Goal: Find contact information: Find contact information

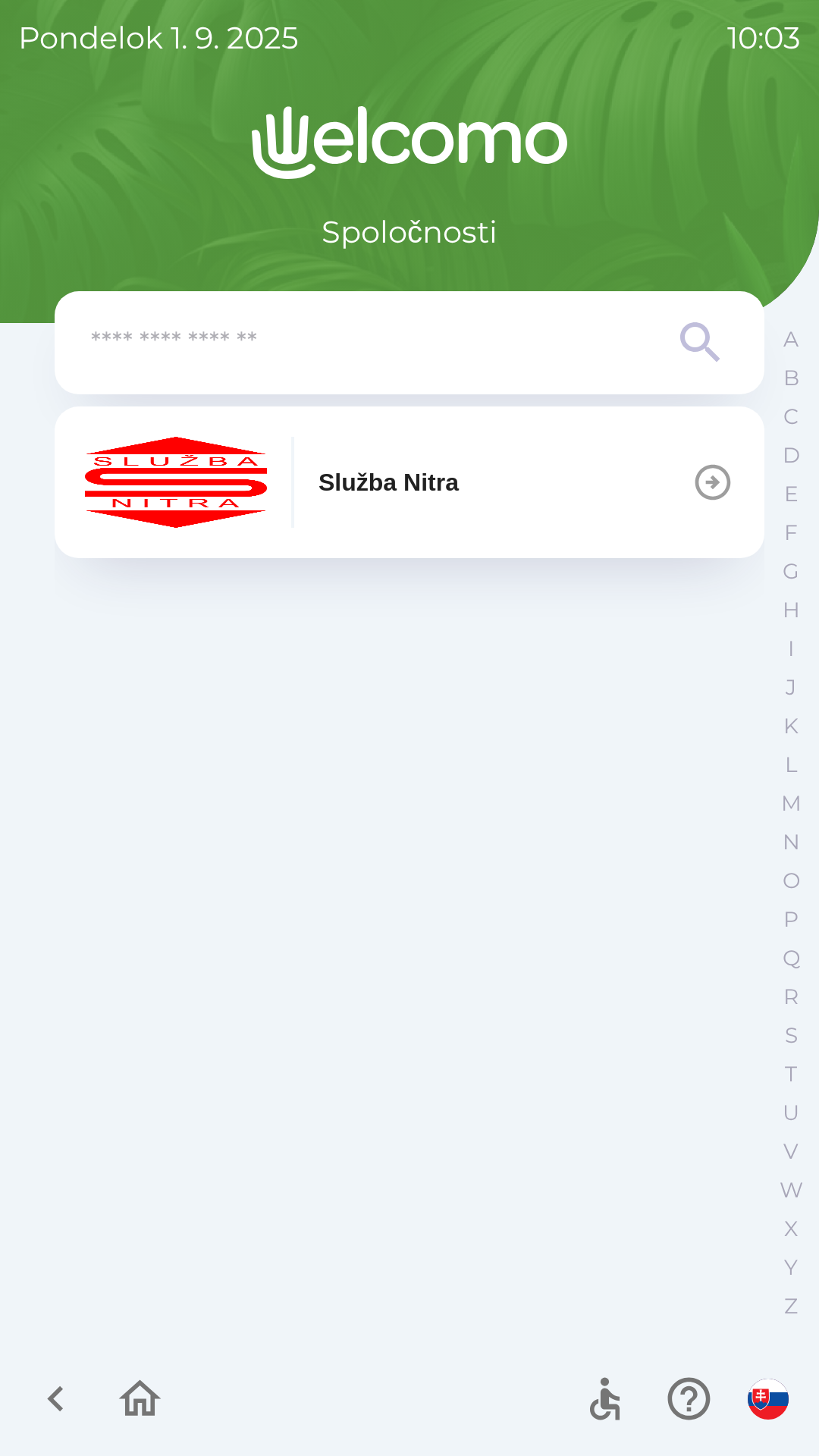
click at [633, 492] on button "Služba Nitra" at bounding box center [409, 482] width 710 height 152
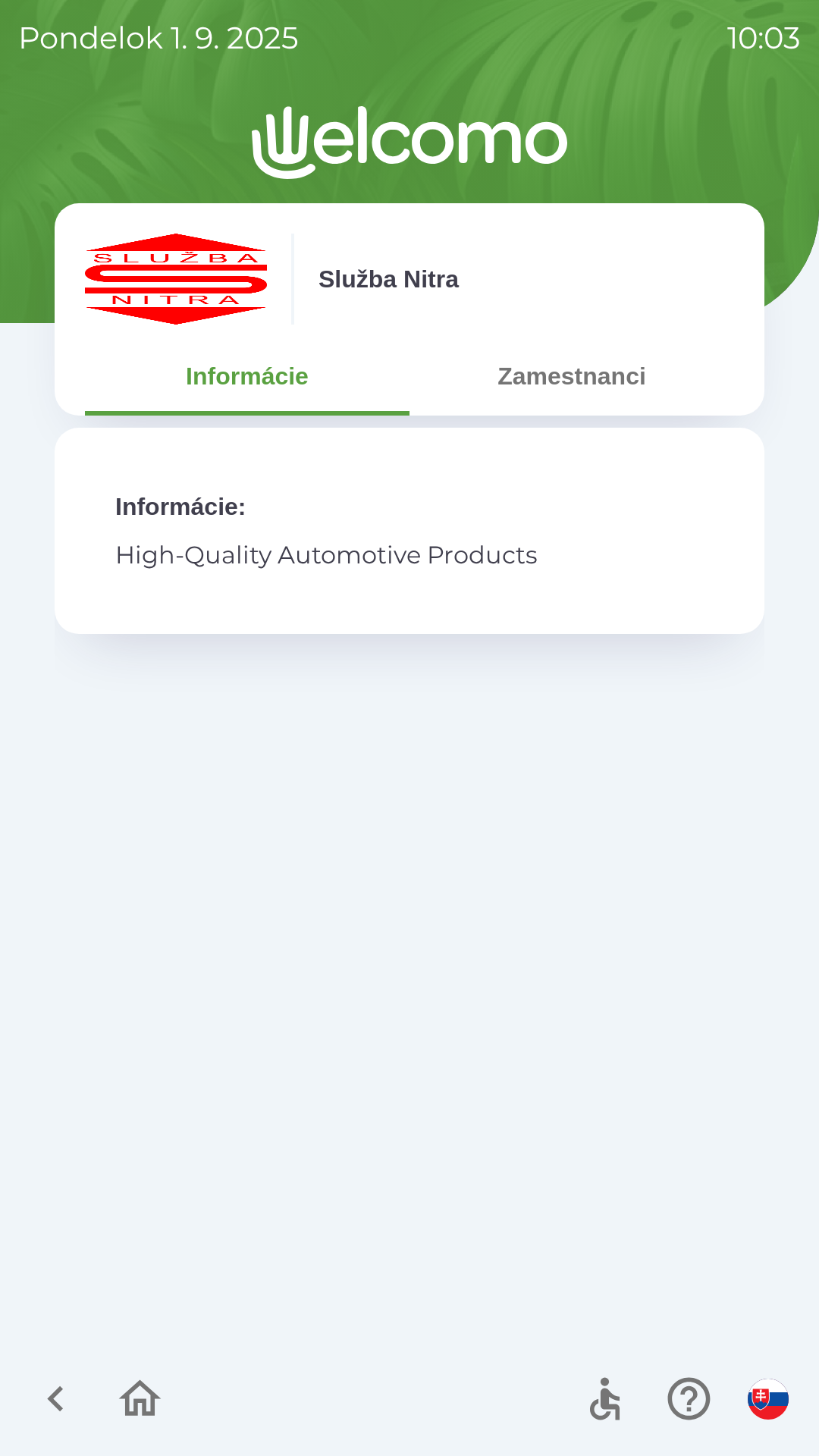
click at [642, 386] on button "Zamestnanci" at bounding box center [572, 376] width 325 height 54
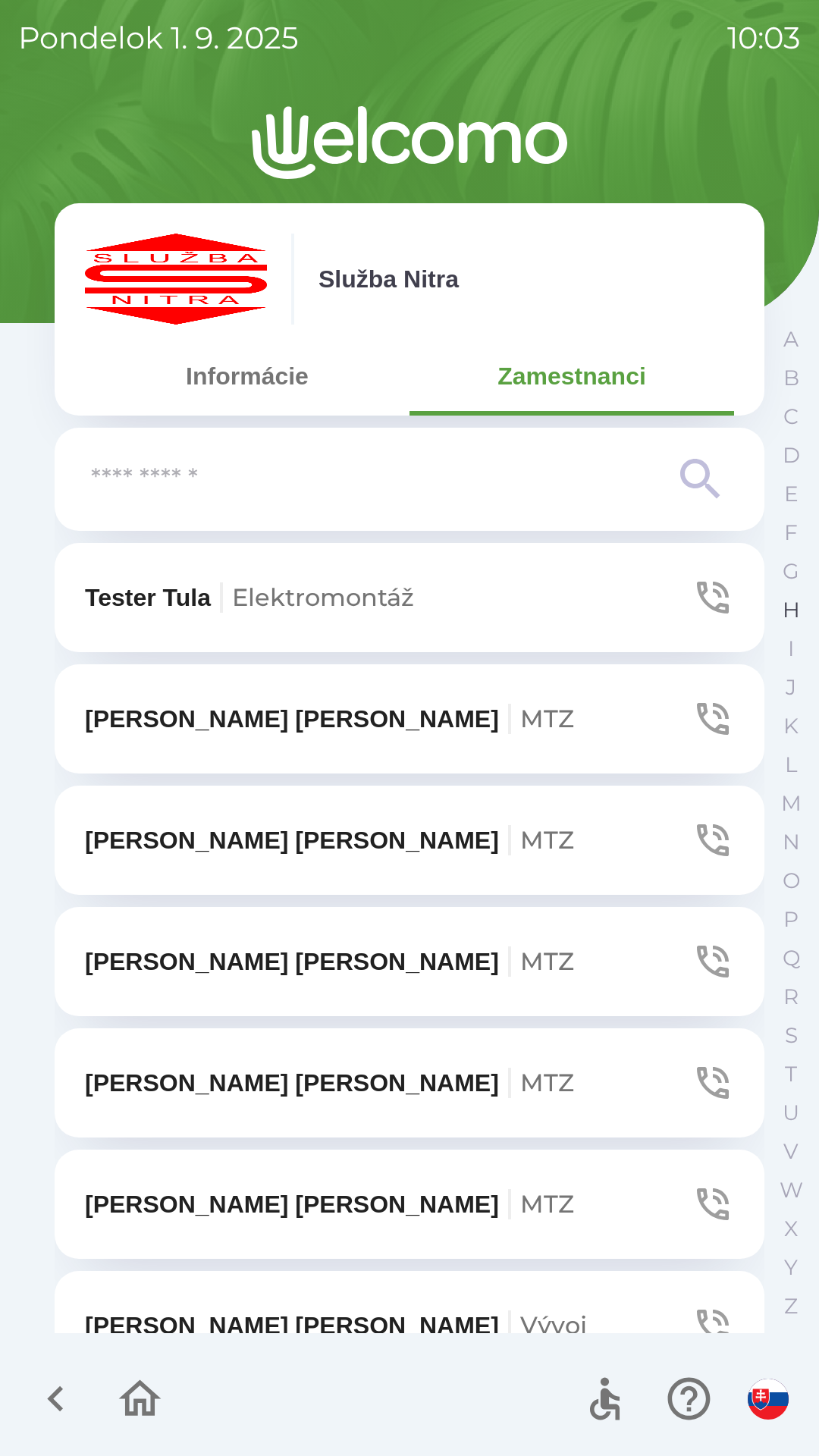
click at [782, 604] on p "H" at bounding box center [791, 610] width 18 height 26
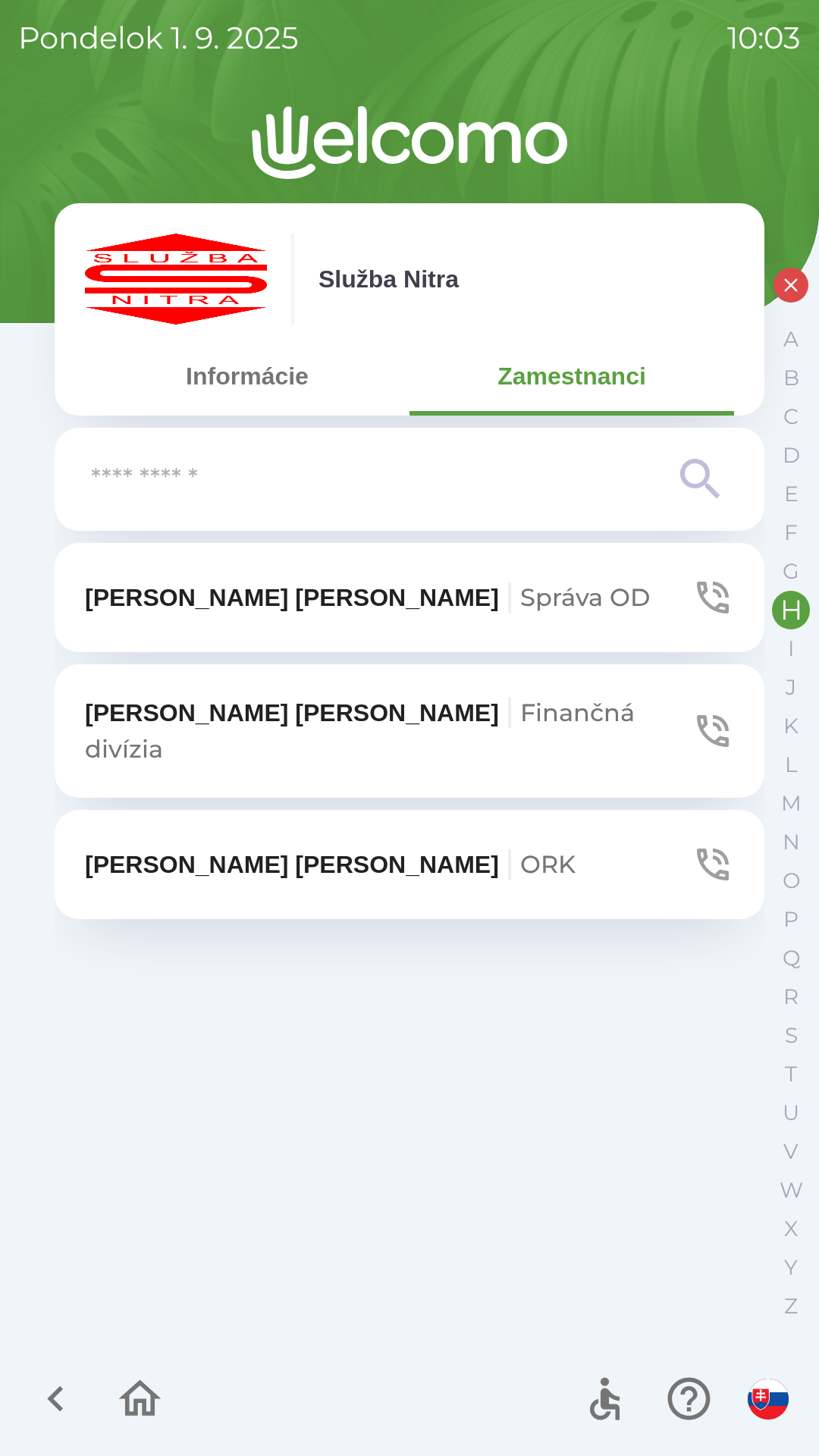
click at [521, 603] on span "Správa OD" at bounding box center [585, 598] width 129 height 30
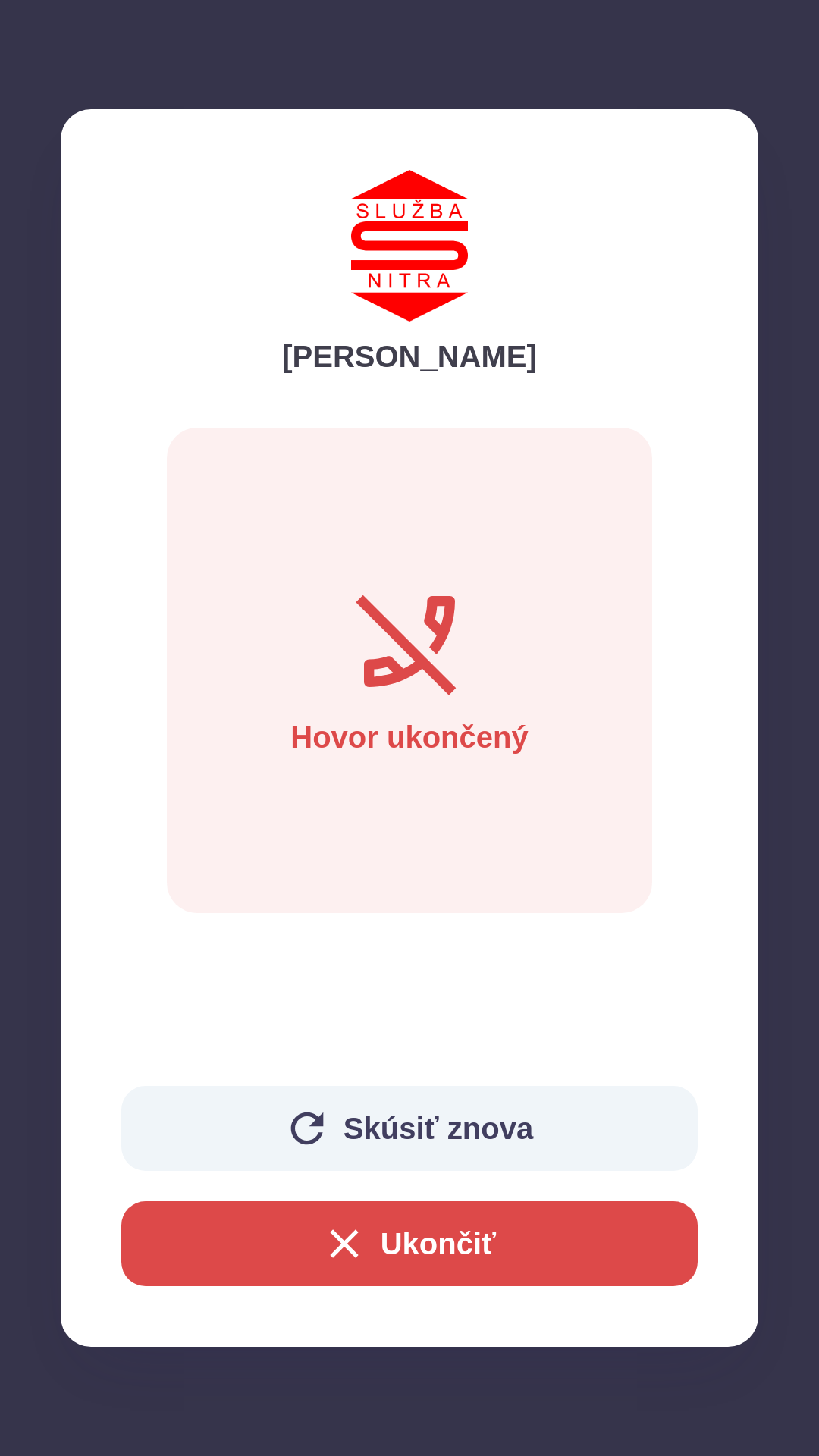
click at [464, 1251] on button "Ukončiť" at bounding box center [409, 1243] width 576 height 85
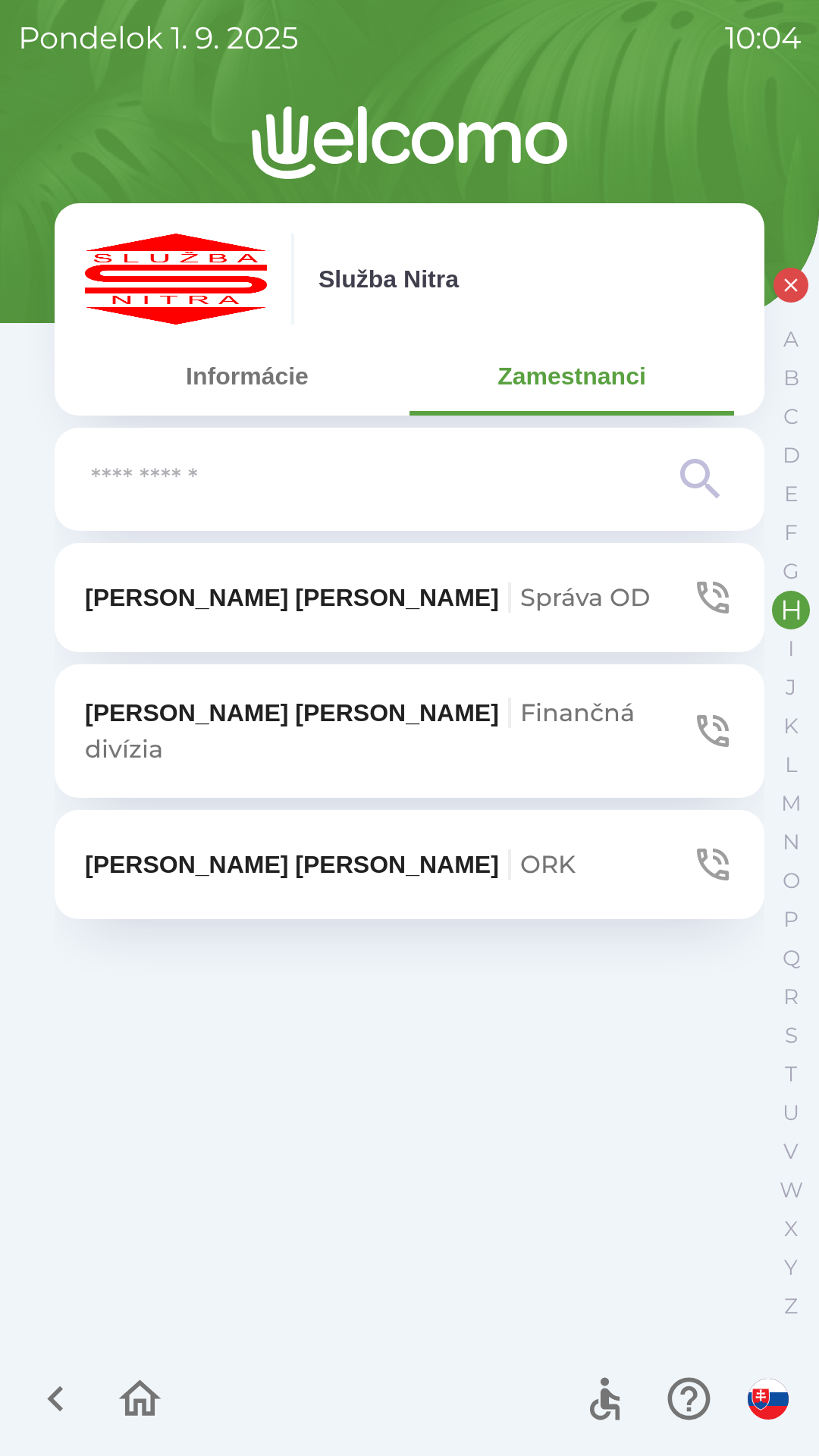
click at [522, 592] on button "[PERSON_NAME] OD" at bounding box center [409, 598] width 710 height 109
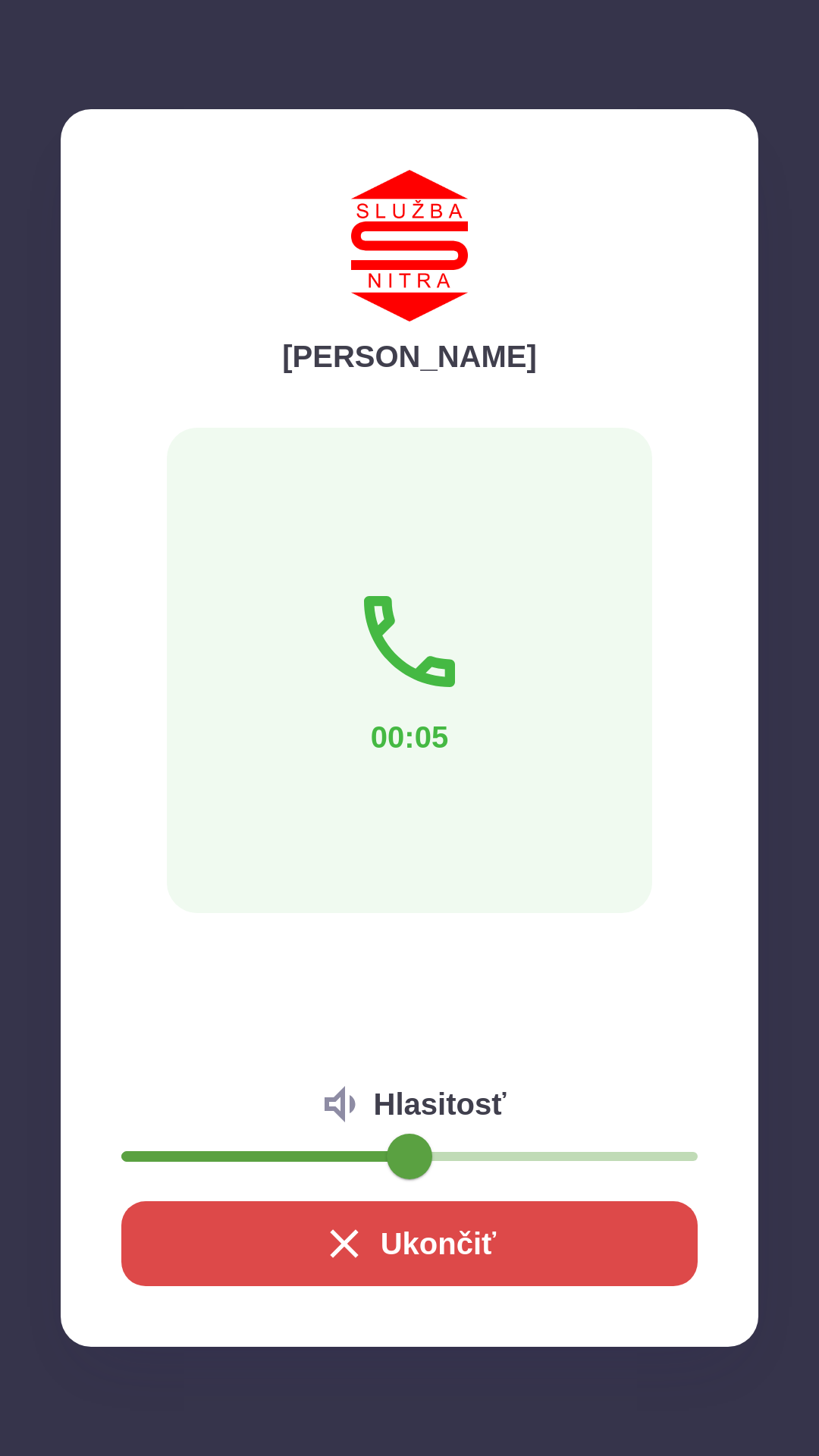
click at [425, 1237] on button "Ukončiť" at bounding box center [409, 1243] width 576 height 85
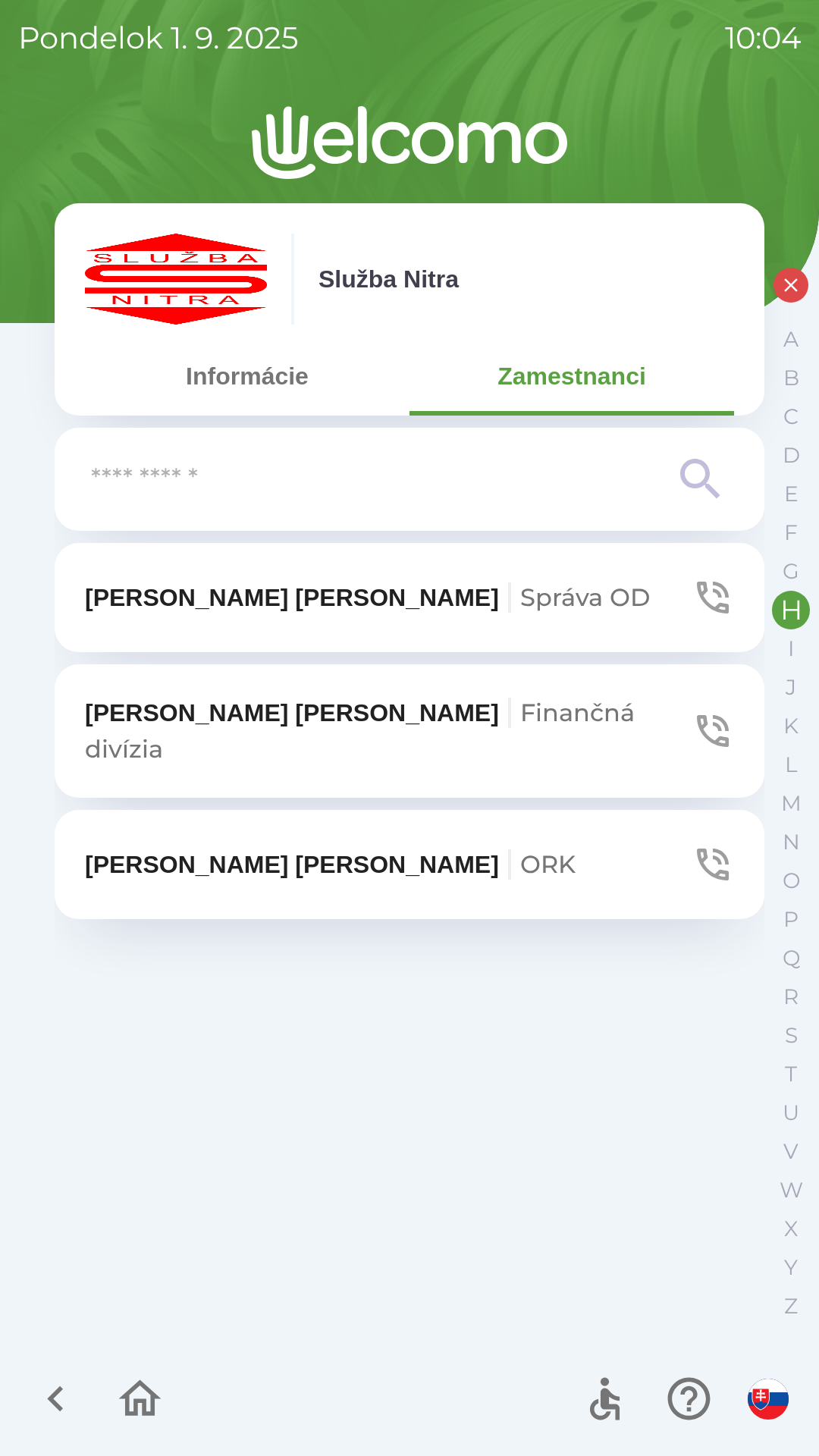
click at [680, 1380] on icon "button" at bounding box center [688, 1399] width 42 height 42
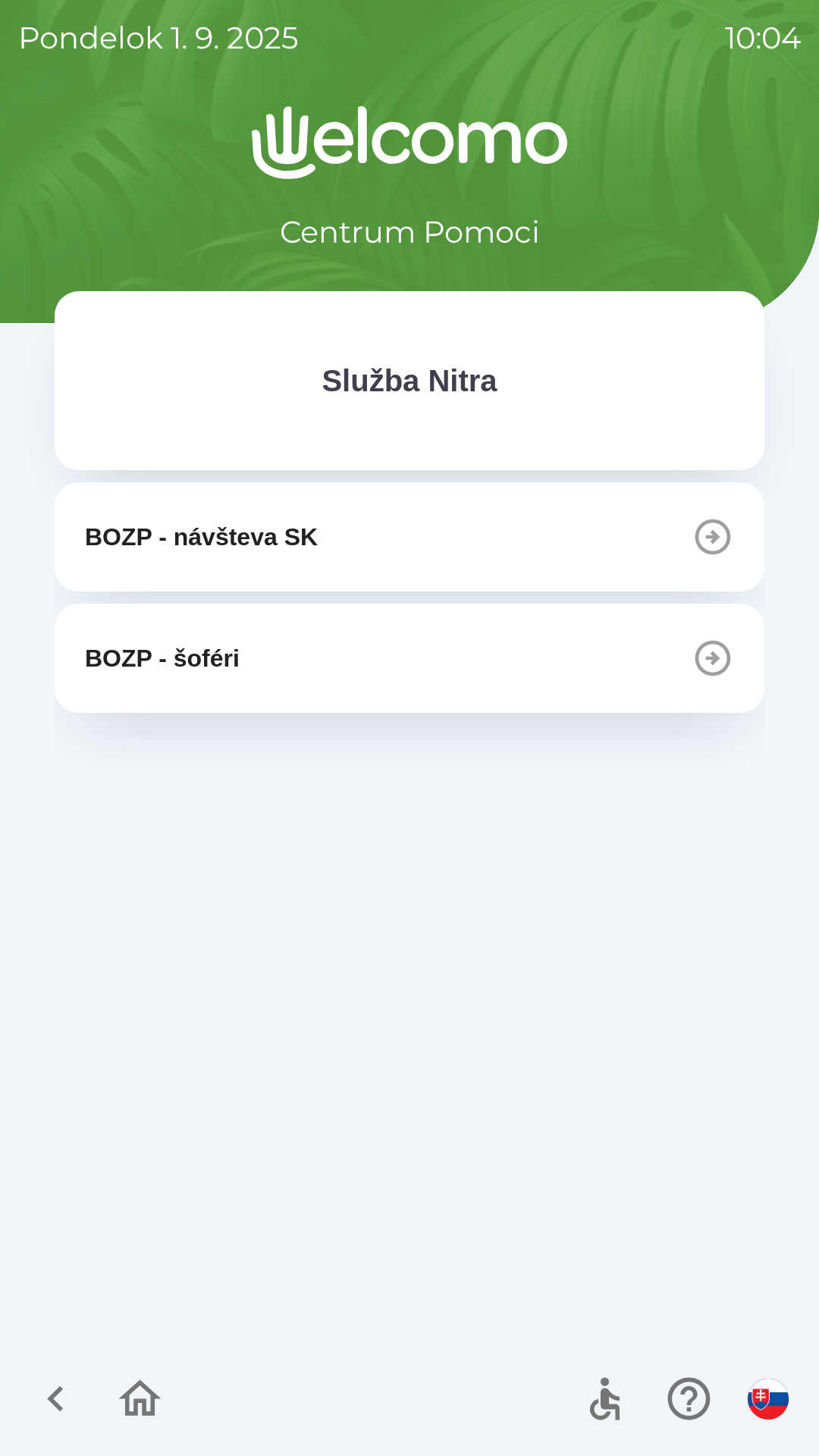
click at [464, 389] on p "Služba Nitra" at bounding box center [409, 381] width 175 height 46
click at [148, 1394] on icon "button" at bounding box center [140, 1399] width 51 height 51
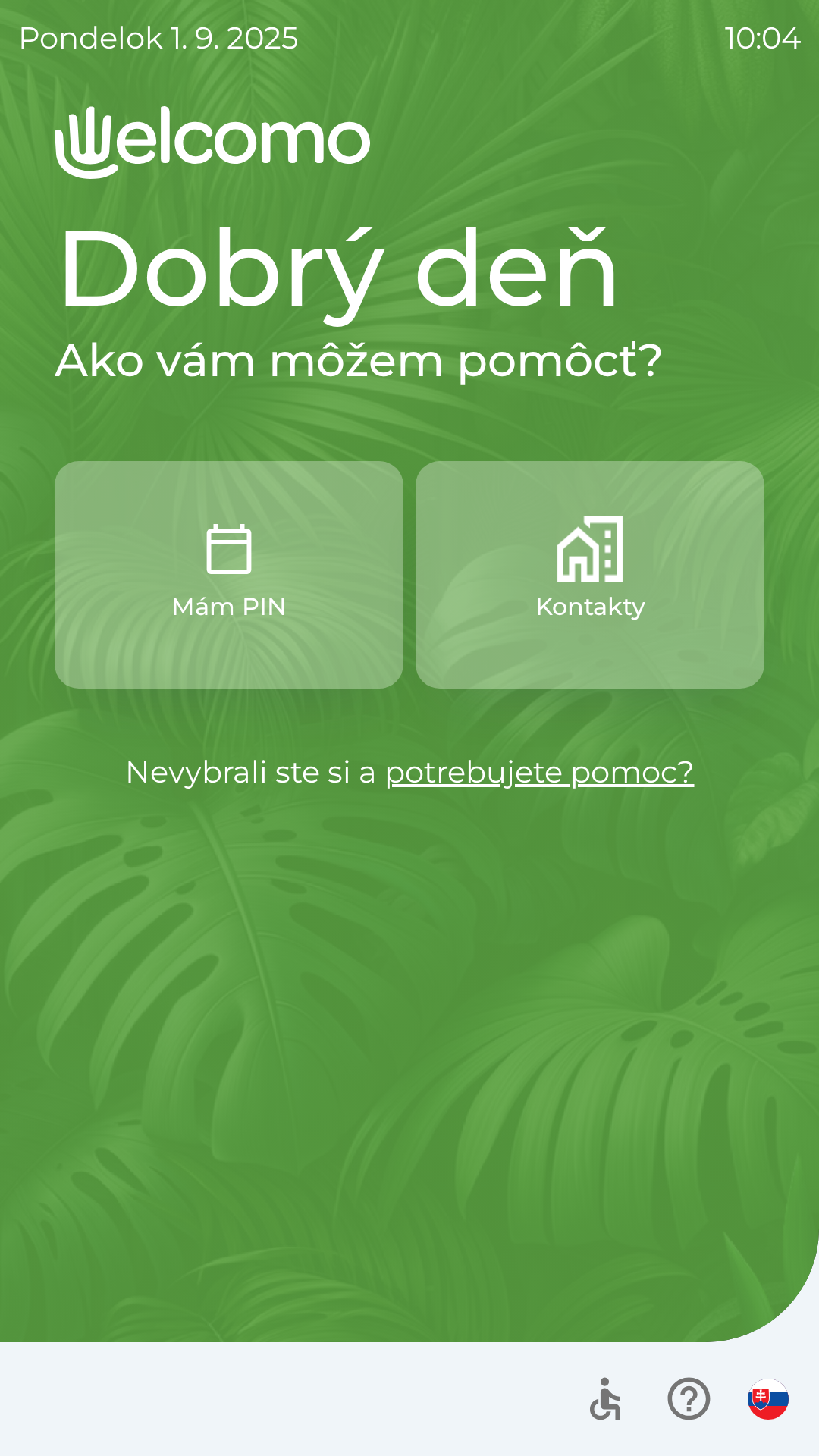
click at [524, 756] on link "potrebujete pomoc?" at bounding box center [539, 772] width 311 height 38
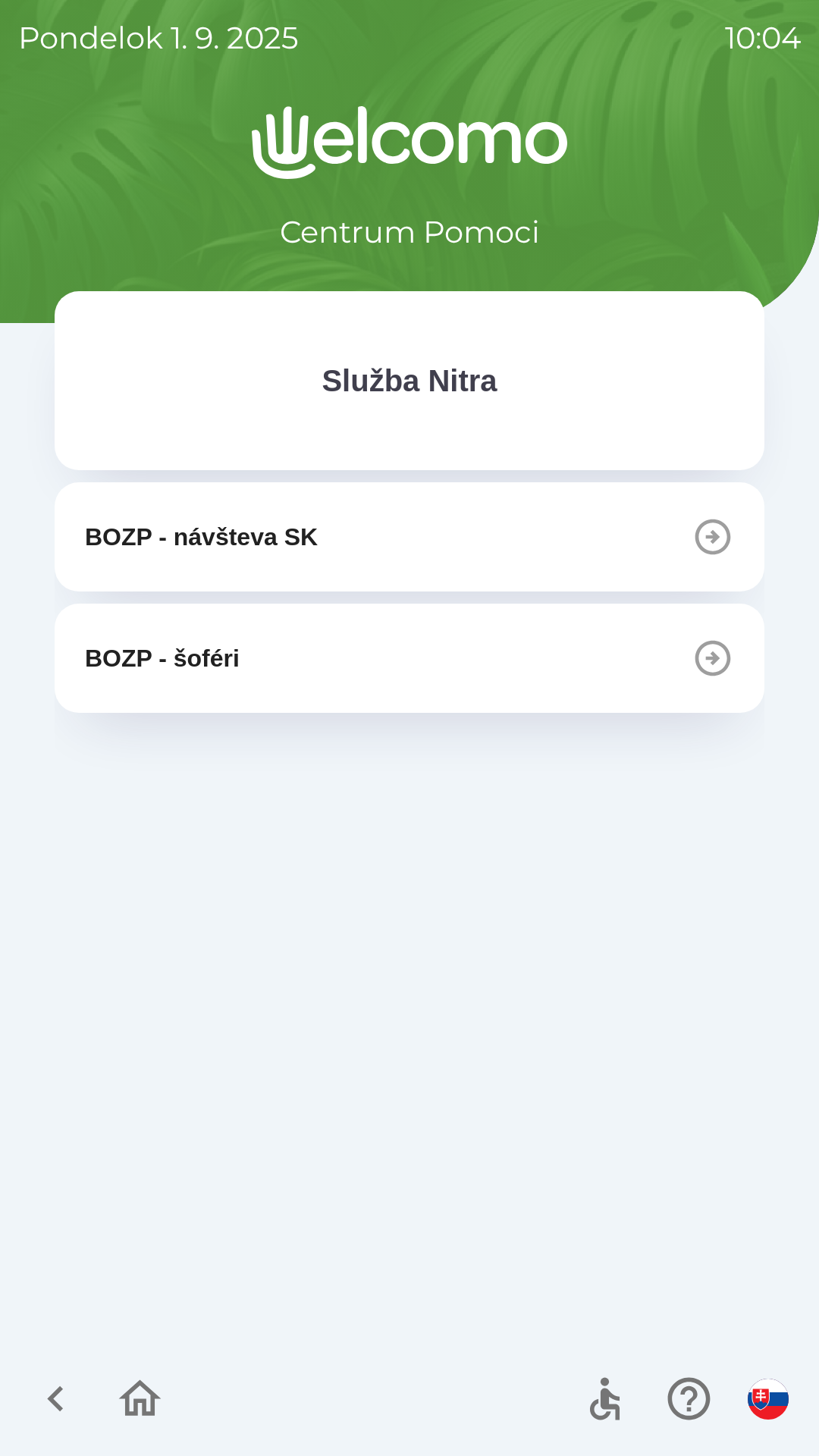
click at [57, 1391] on icon "button" at bounding box center [54, 1399] width 16 height 25
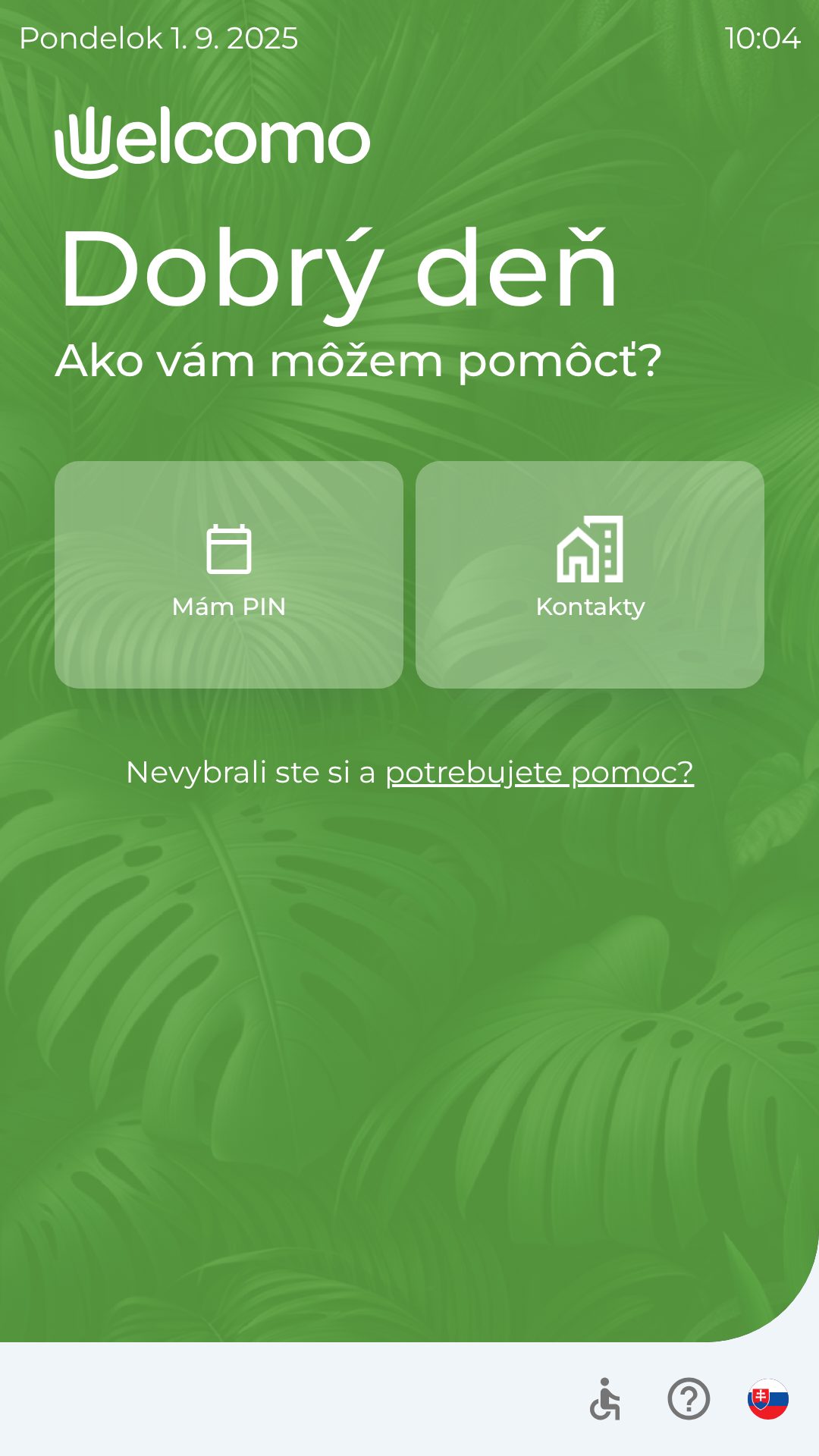
click at [768, 1392] on img "button" at bounding box center [768, 1400] width 41 height 41
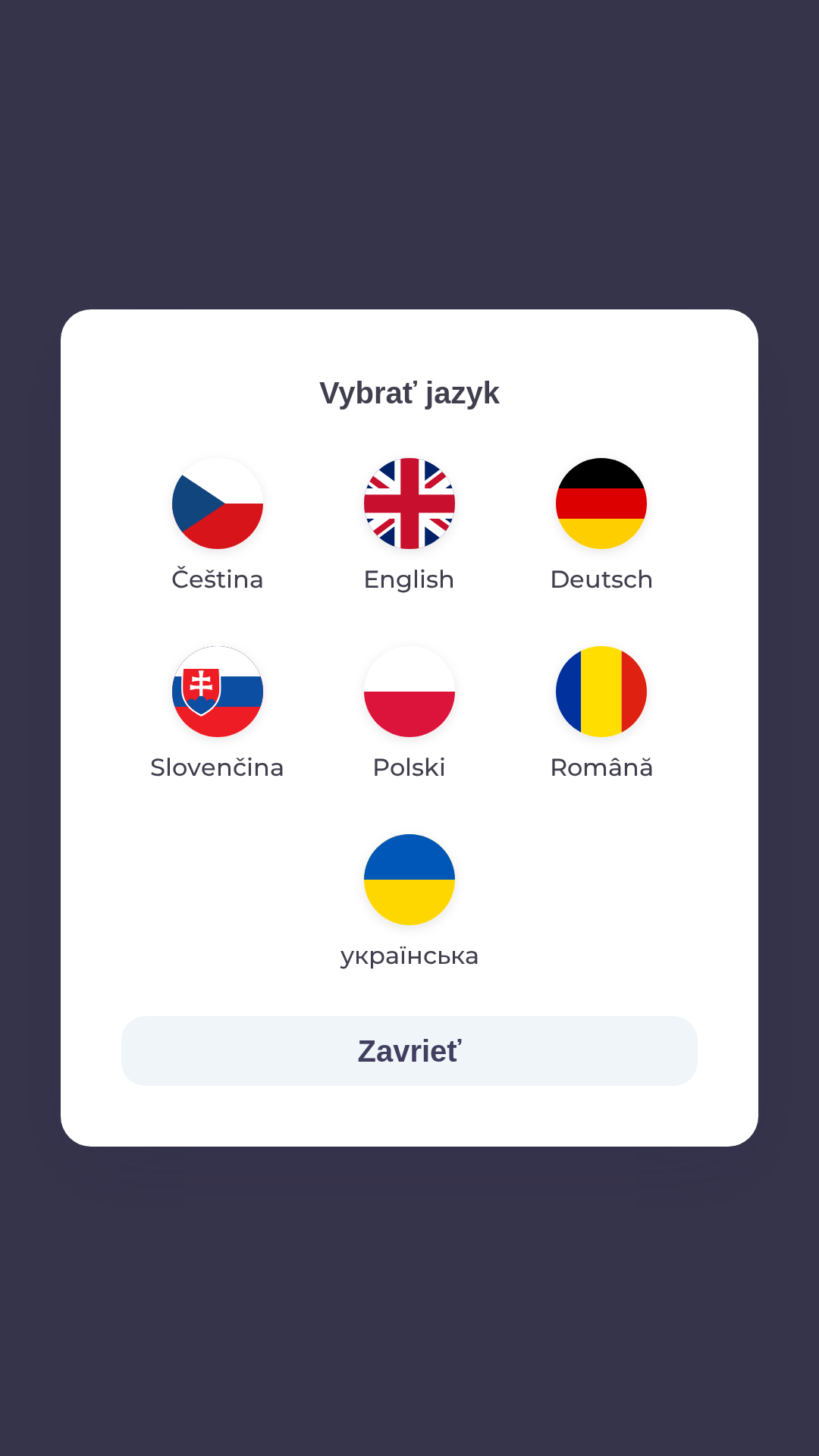
click at [442, 1054] on button "Zavrieť" at bounding box center [409, 1051] width 576 height 69
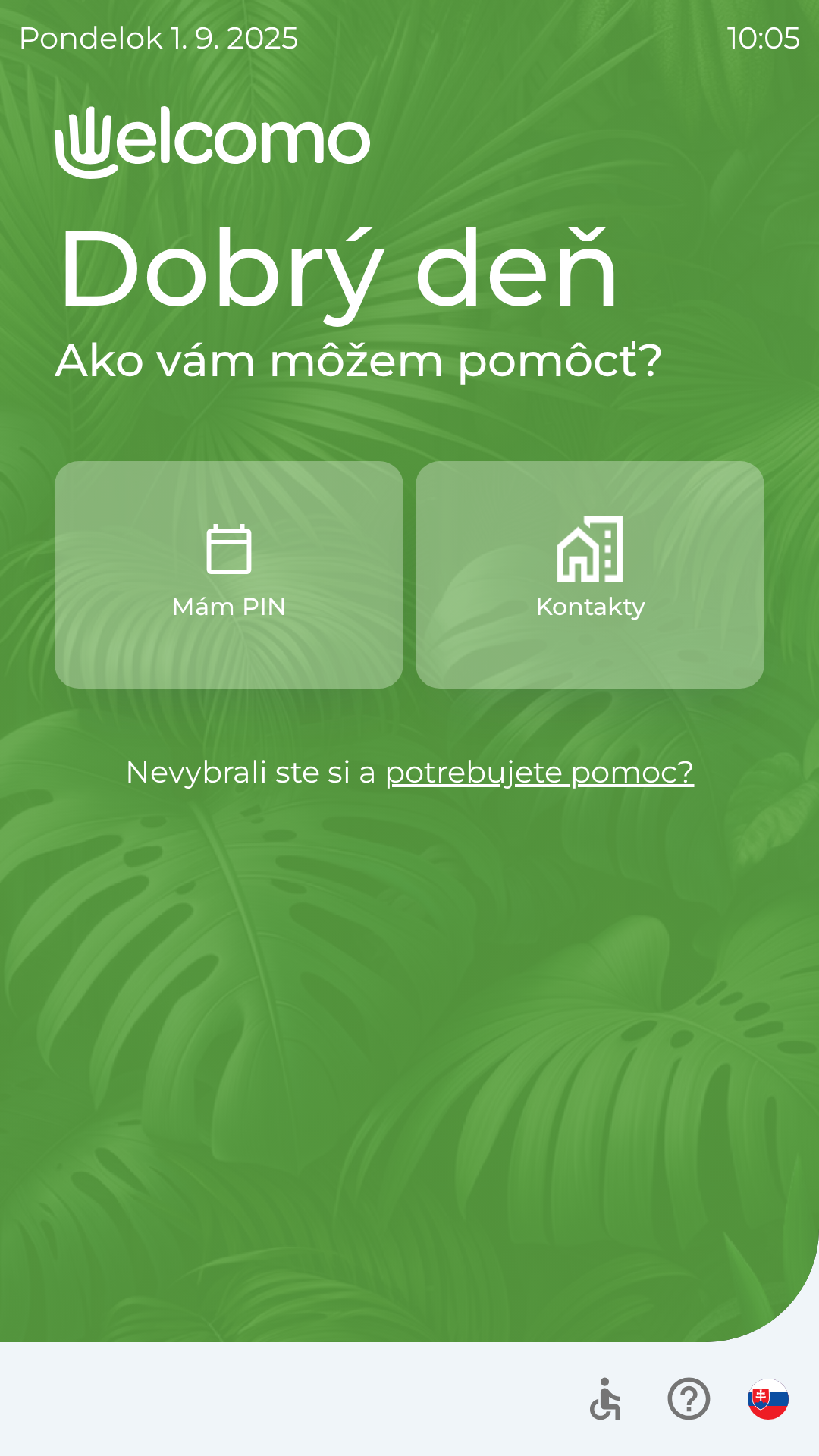
click at [766, 1394] on img "button" at bounding box center [768, 1400] width 41 height 41
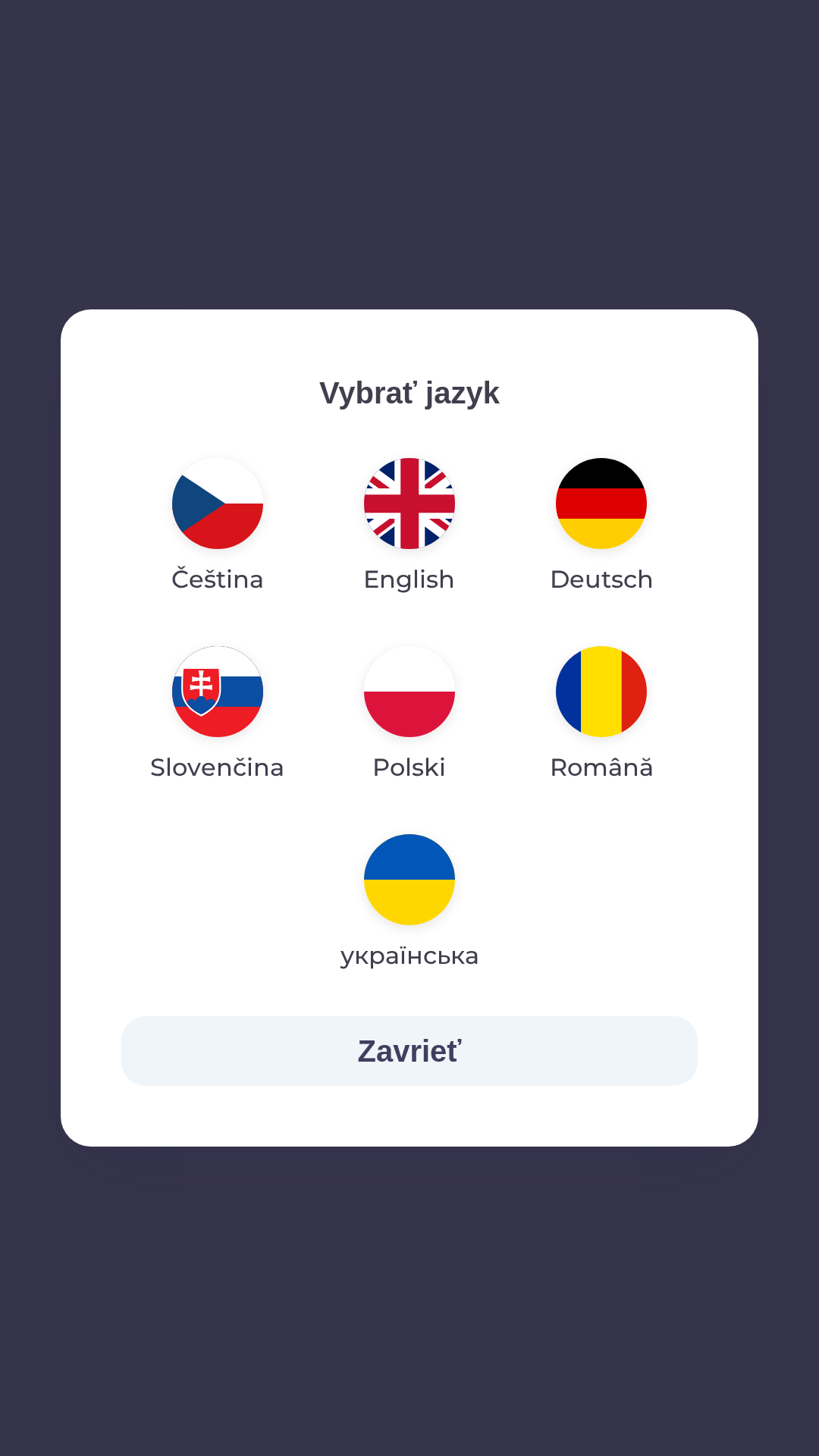
click at [425, 554] on button "English" at bounding box center [408, 527] width 164 height 164
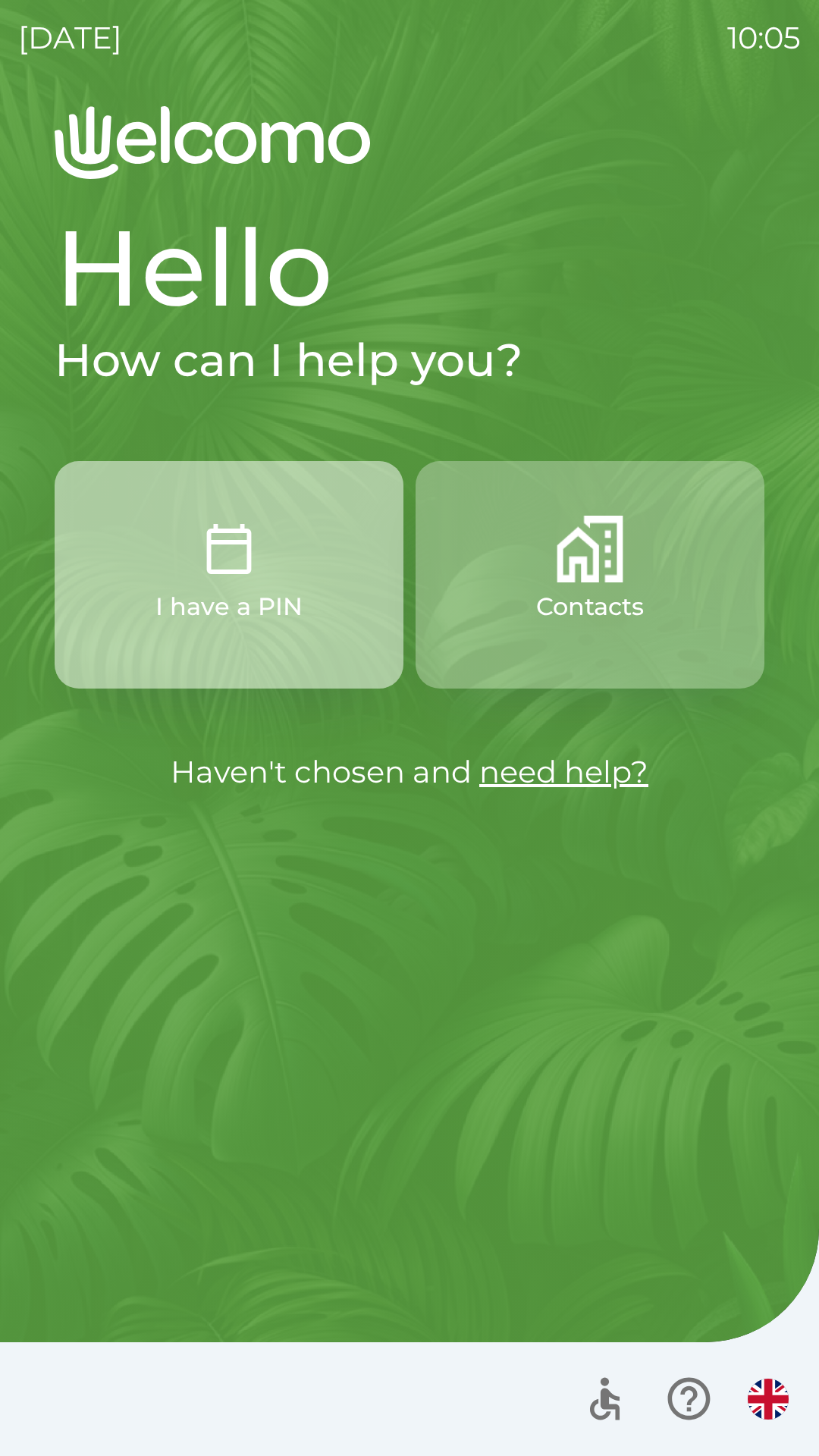
click at [302, 604] on button "I have a PIN" at bounding box center [229, 574] width 349 height 228
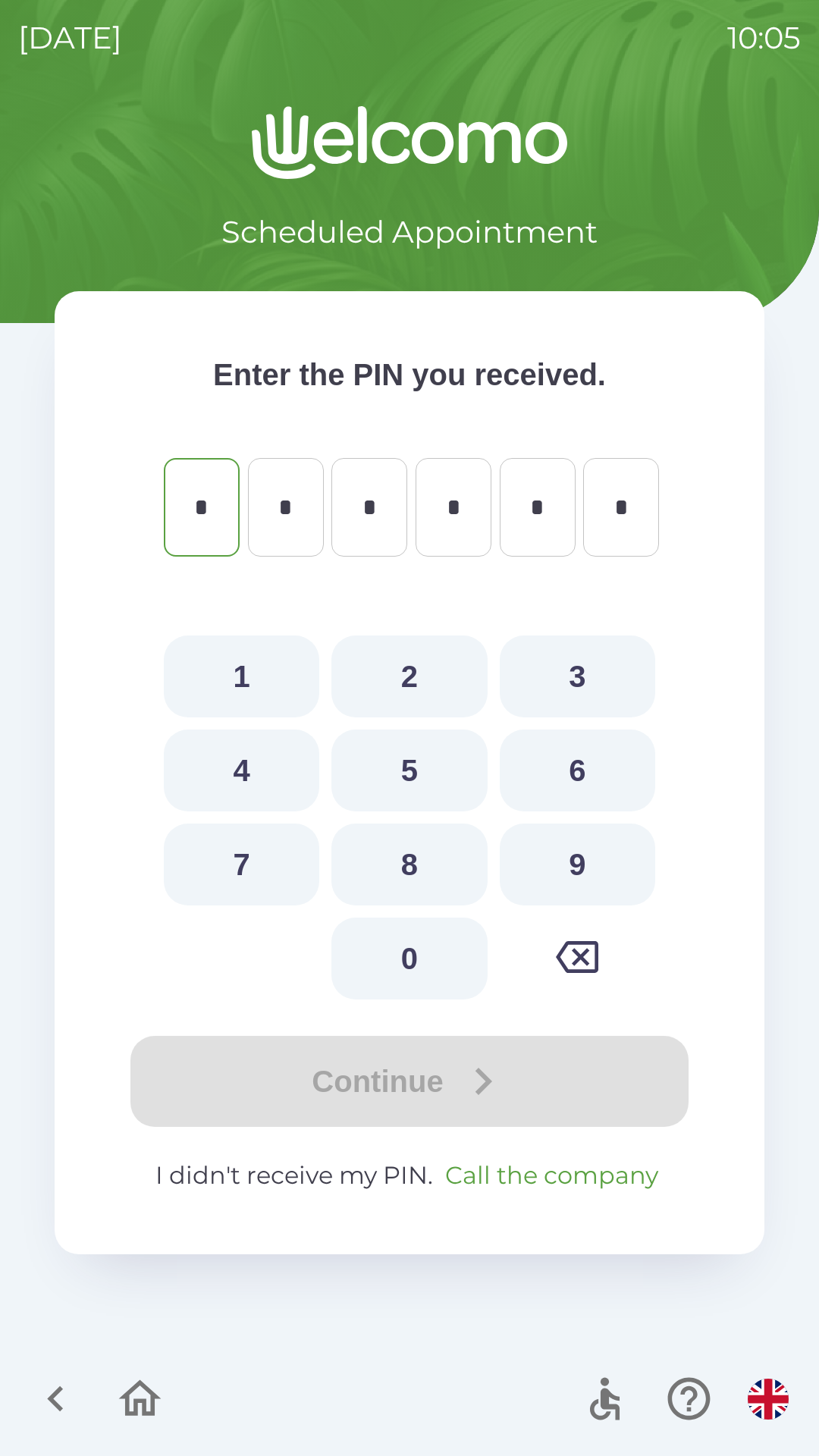
click at [563, 1181] on button "Call the company" at bounding box center [552, 1175] width 225 height 37
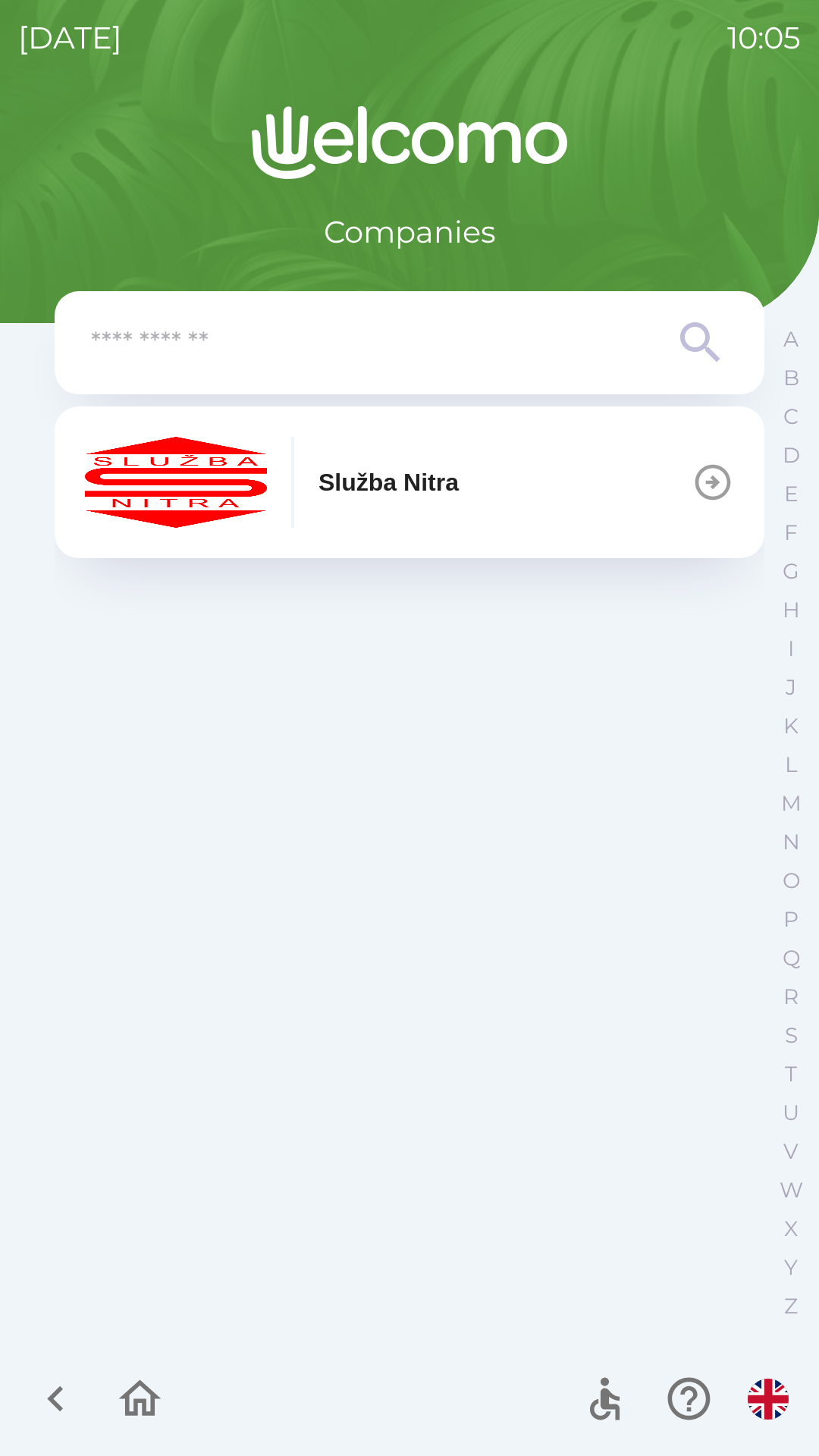
click at [718, 481] on icon "button" at bounding box center [713, 483] width 36 height 36
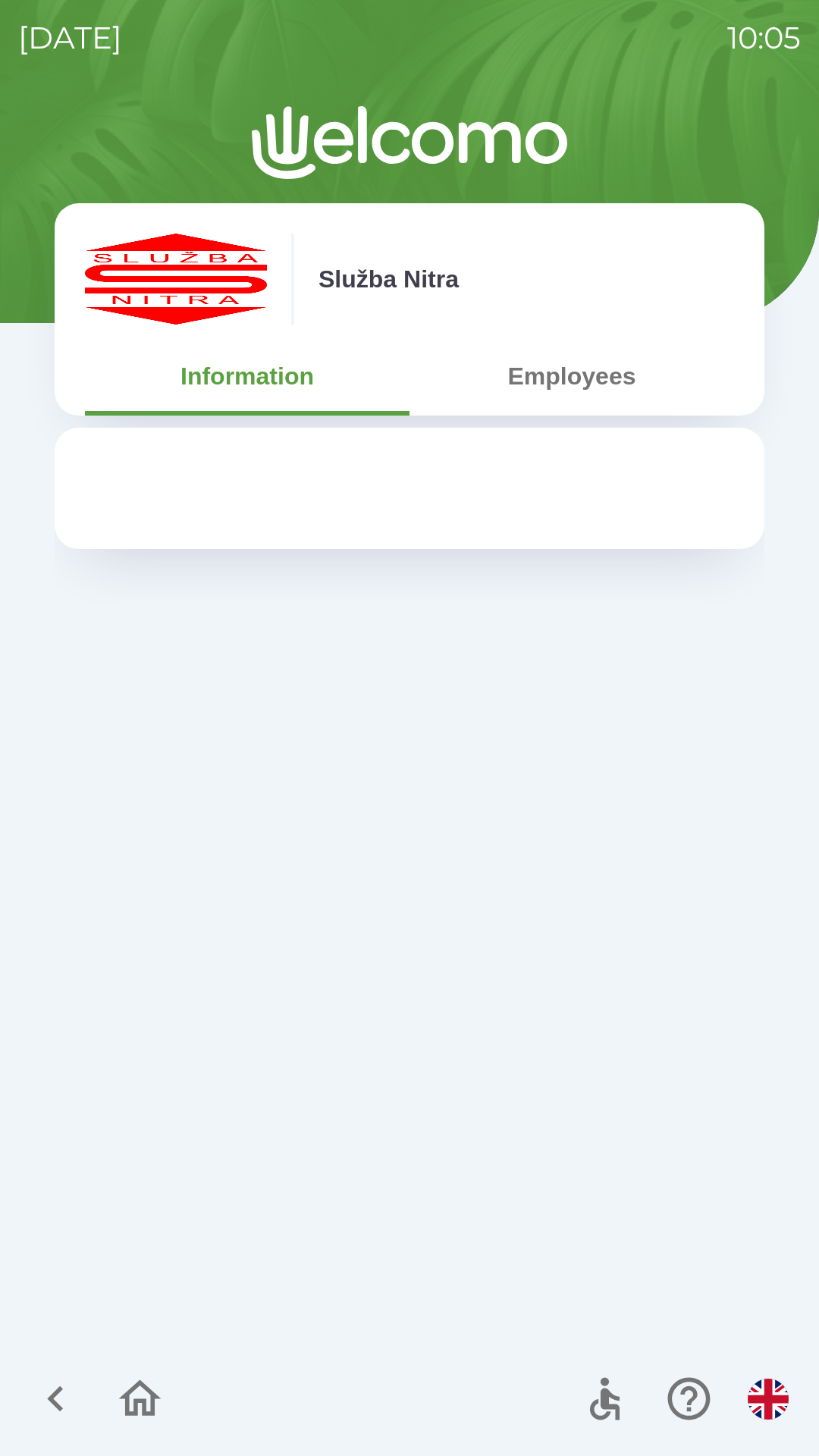
click at [585, 382] on button "Employees" at bounding box center [572, 376] width 325 height 54
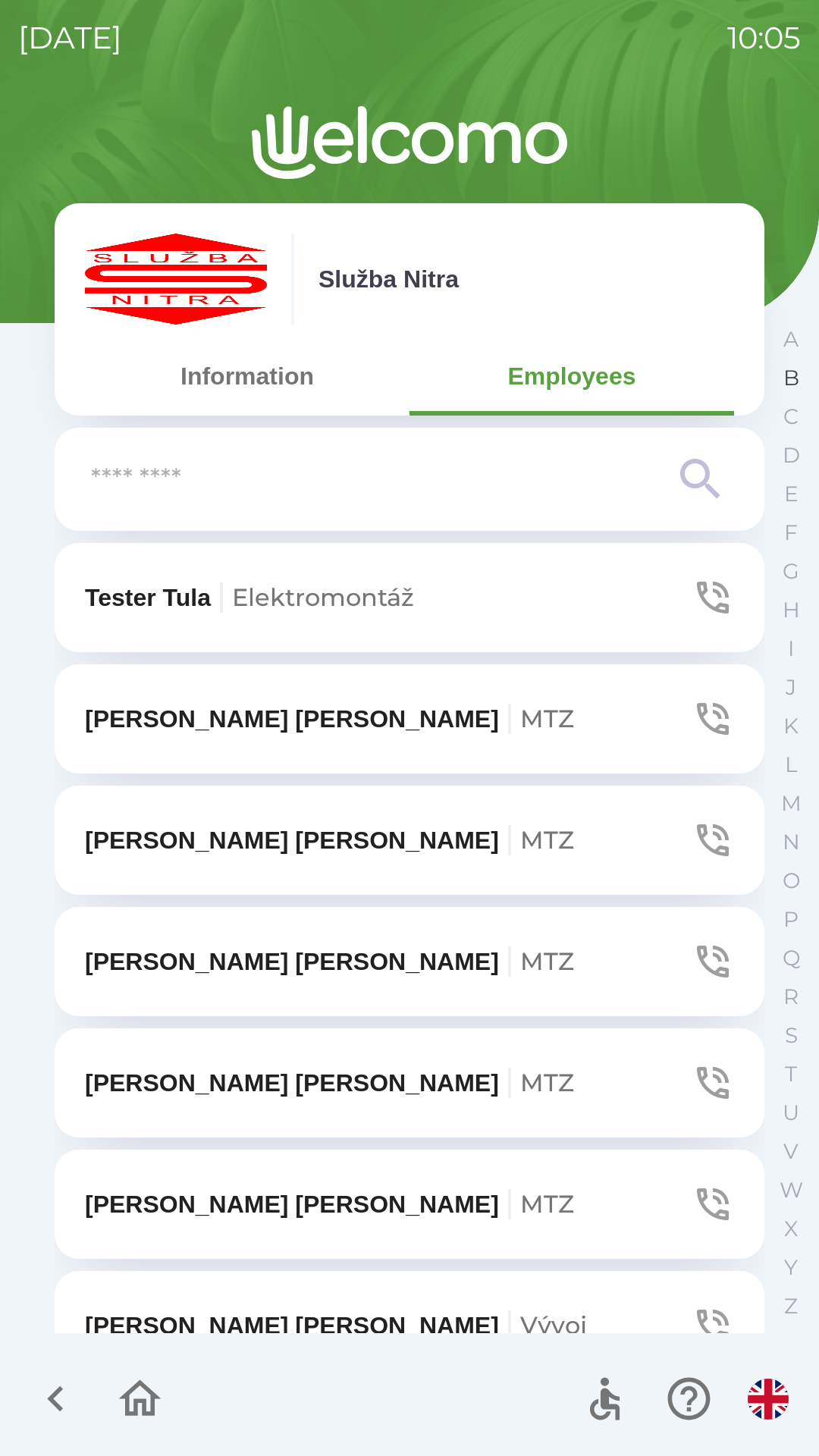
click at [785, 375] on p "B" at bounding box center [791, 378] width 16 height 26
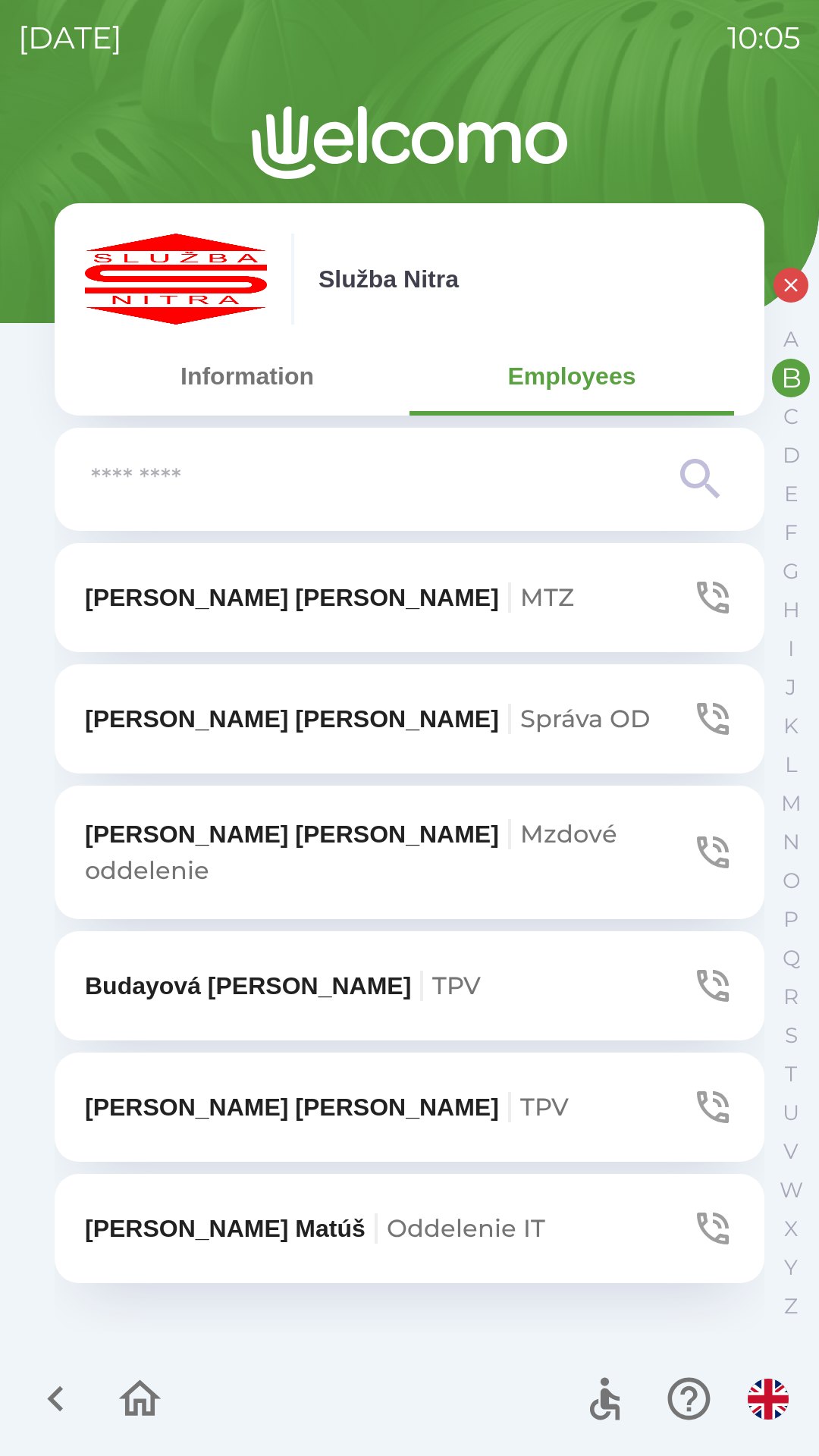
click at [521, 728] on span "Správa OD" at bounding box center [585, 719] width 129 height 30
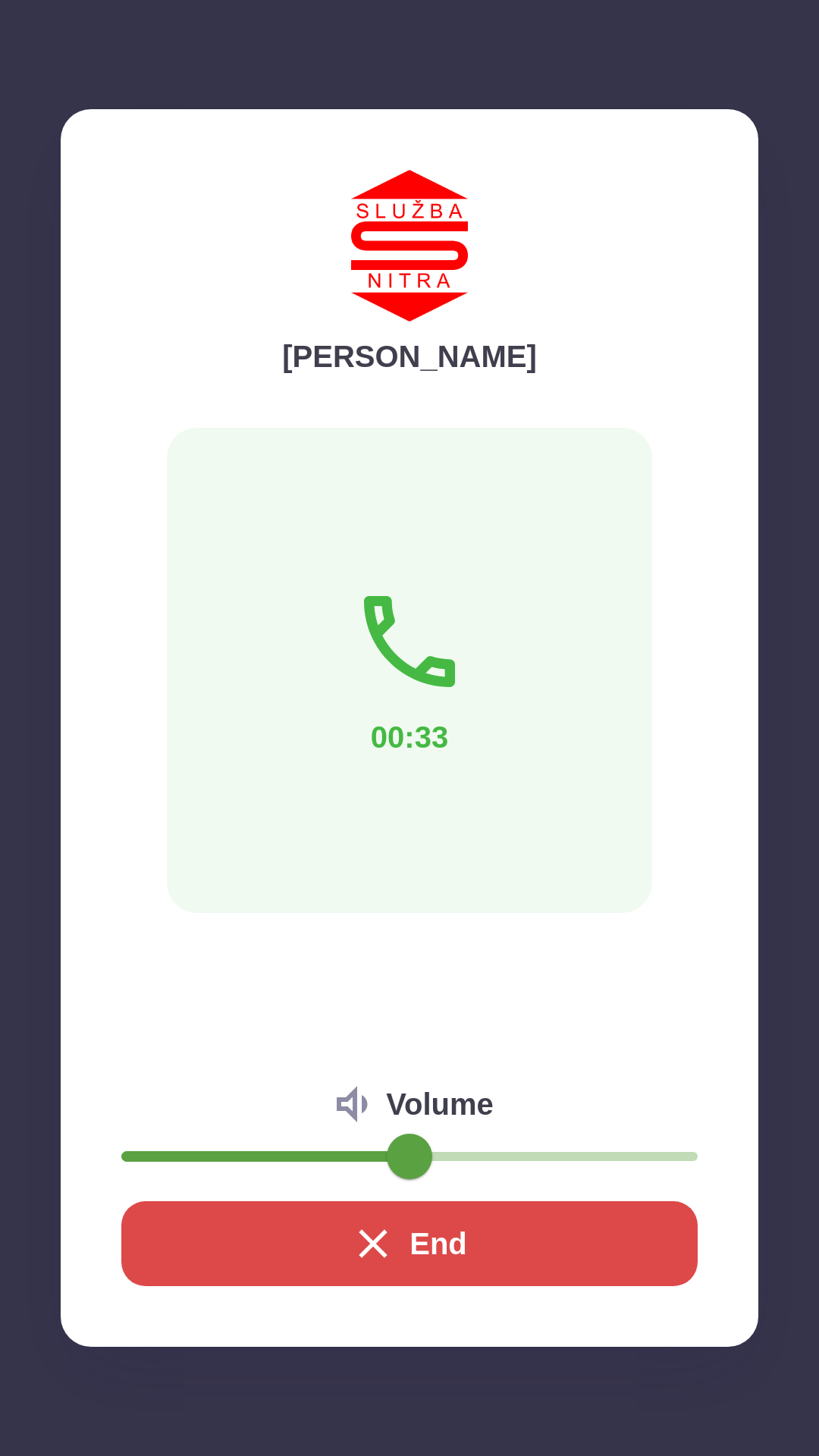
click at [367, 1235] on icon "button" at bounding box center [373, 1244] width 49 height 49
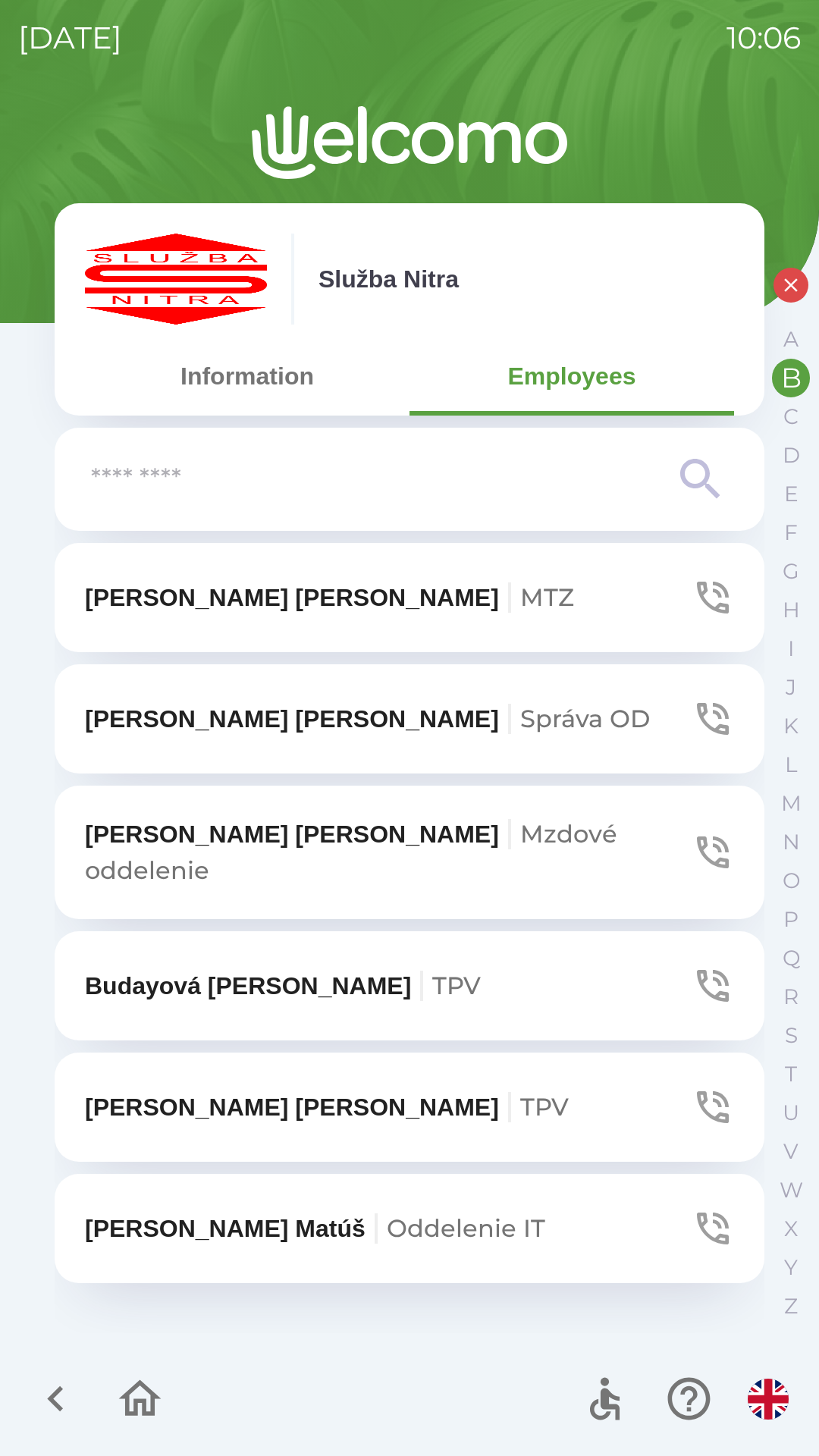
click at [781, 280] on icon "button" at bounding box center [791, 285] width 23 height 23
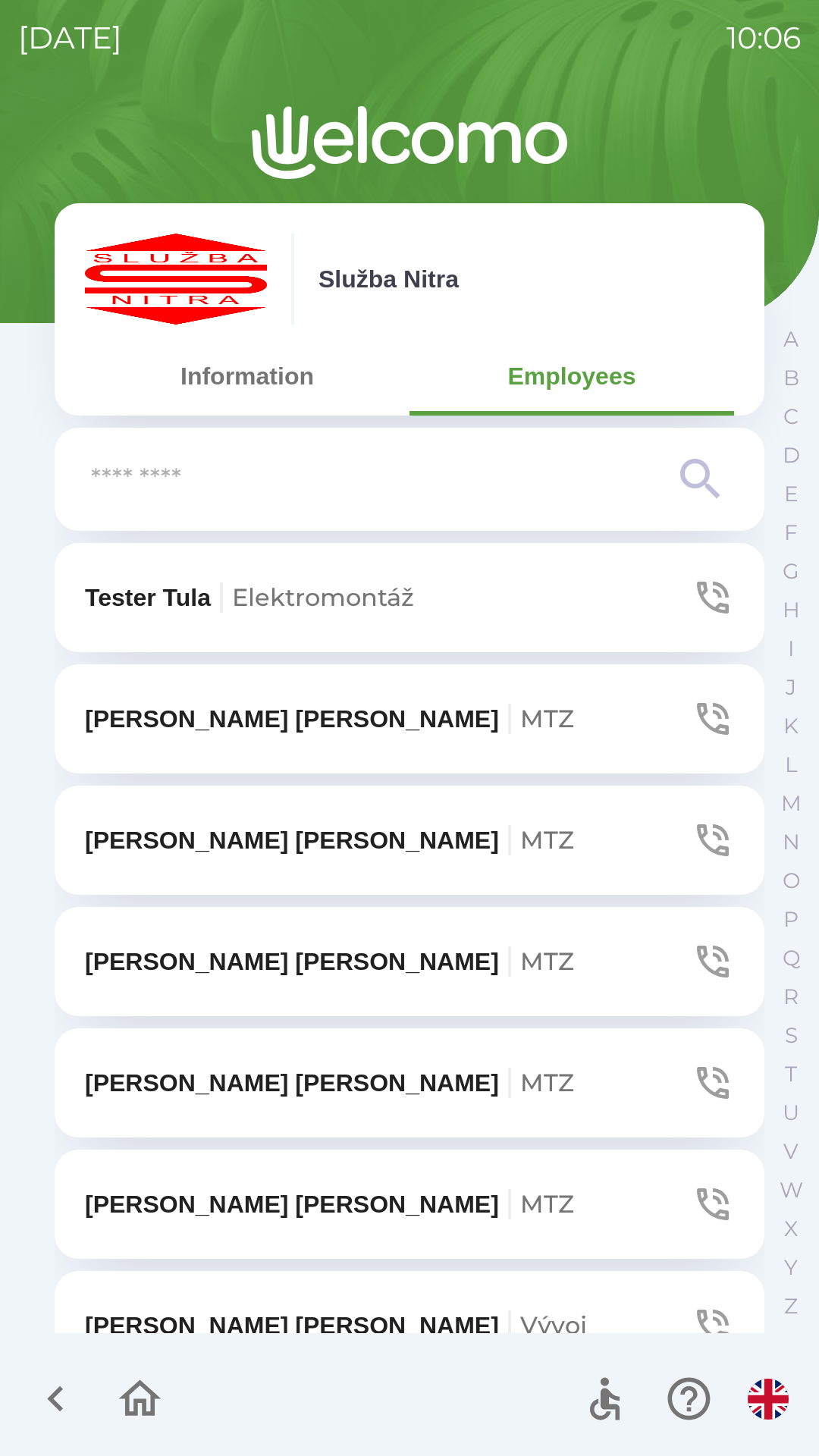
click at [57, 1387] on icon "button" at bounding box center [55, 1399] width 51 height 51
